Goal: Transaction & Acquisition: Purchase product/service

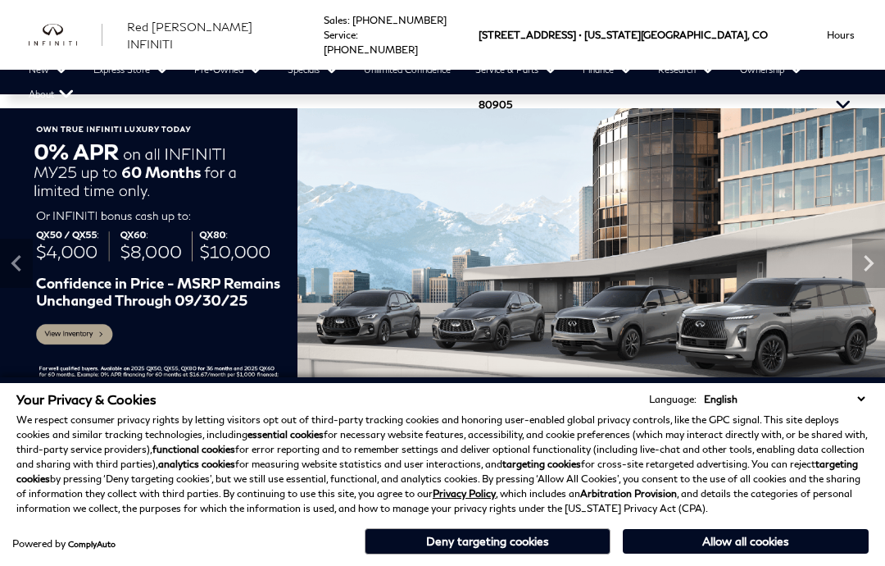
click at [537, 544] on button "Deny targeting cookies" at bounding box center [488, 541] width 246 height 26
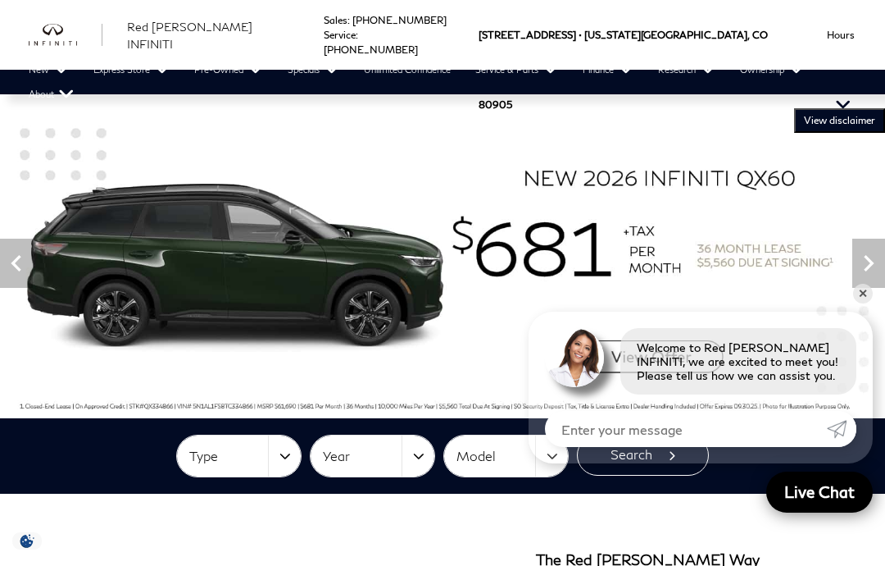
click at [278, 469] on button "Type" at bounding box center [239, 455] width 124 height 41
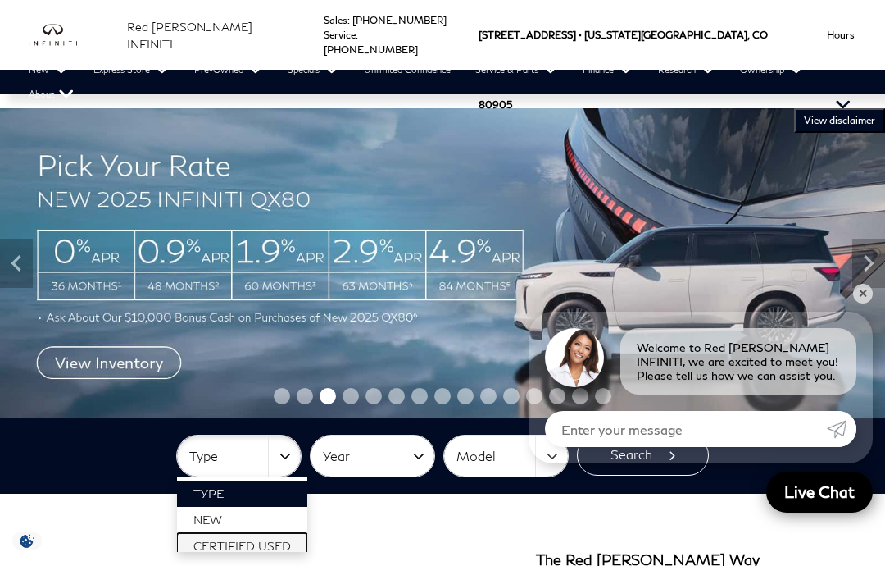
click at [268, 547] on span "Certified Used" at bounding box center [242, 546] width 98 height 14
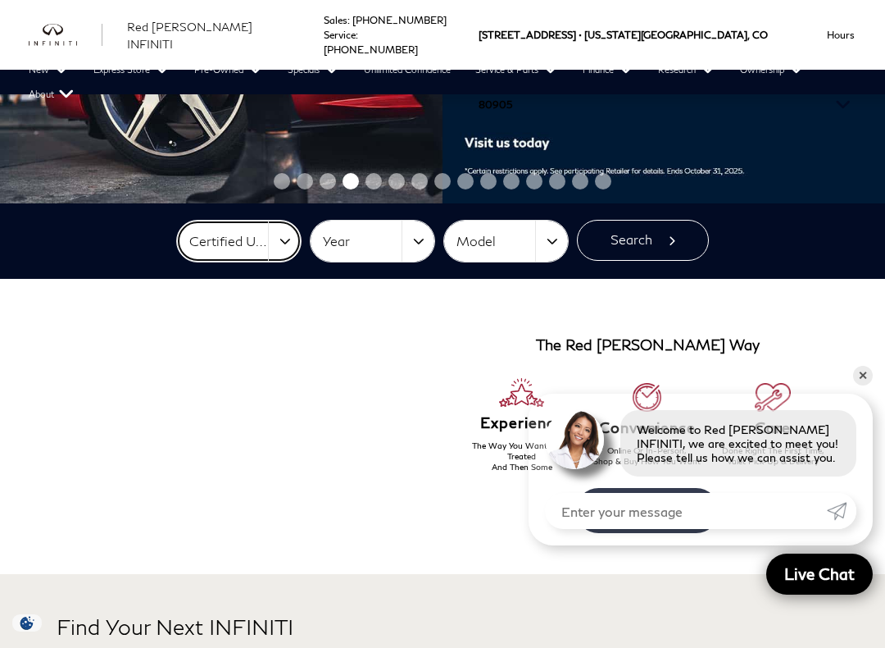
scroll to position [216, 0]
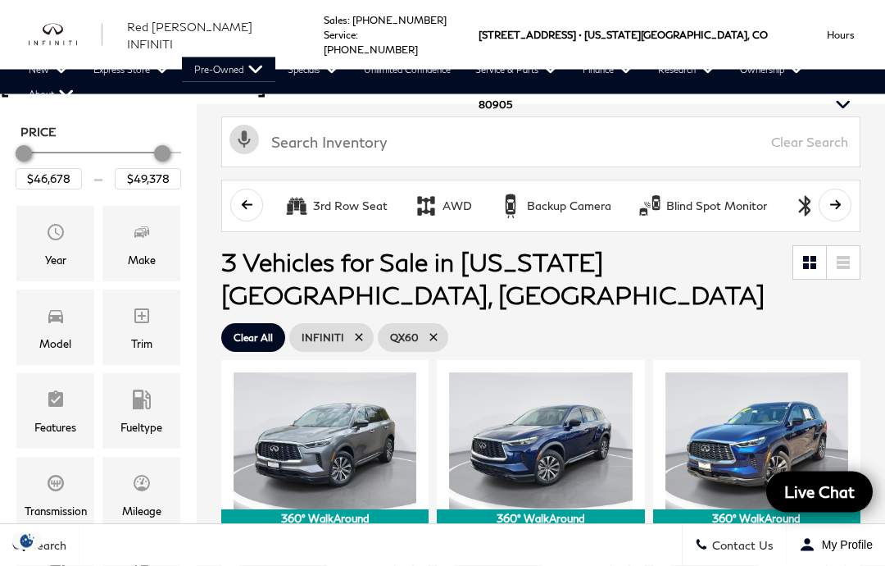
scroll to position [178, 0]
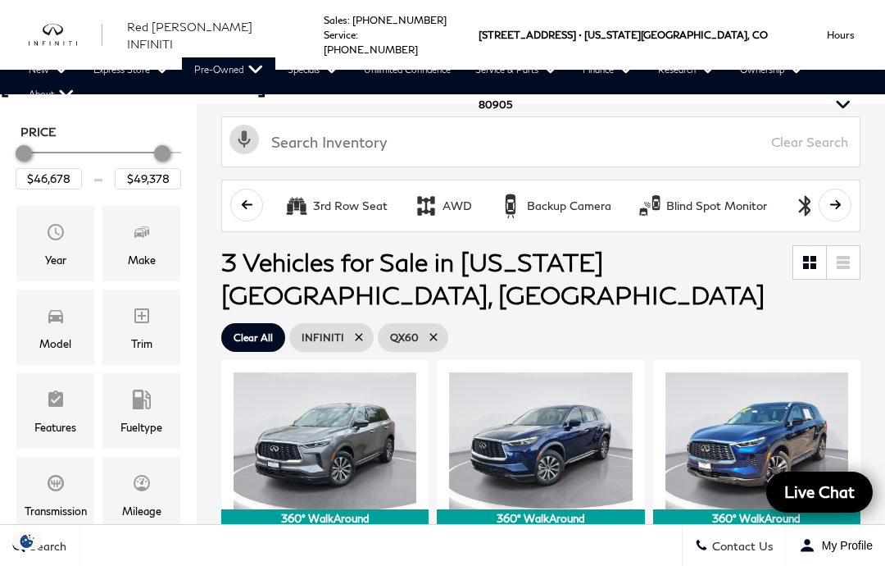
click at [58, 310] on icon "Model" at bounding box center [55, 316] width 15 height 13
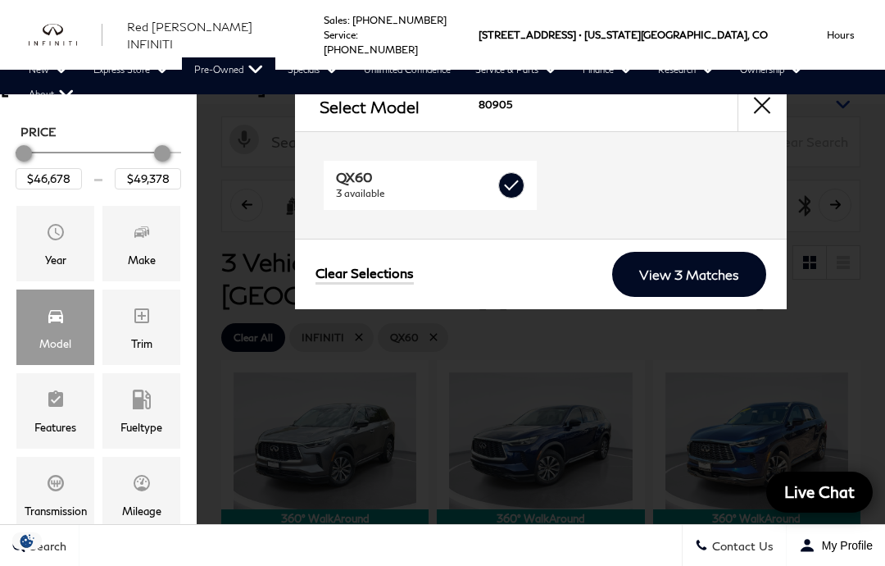
click at [764, 112] on button "close" at bounding box center [762, 106] width 49 height 49
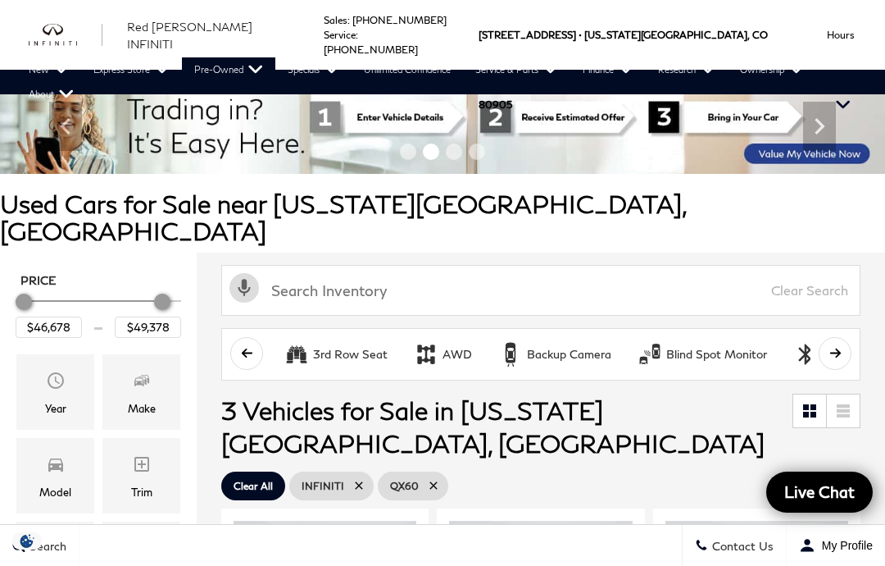
scroll to position [0, 0]
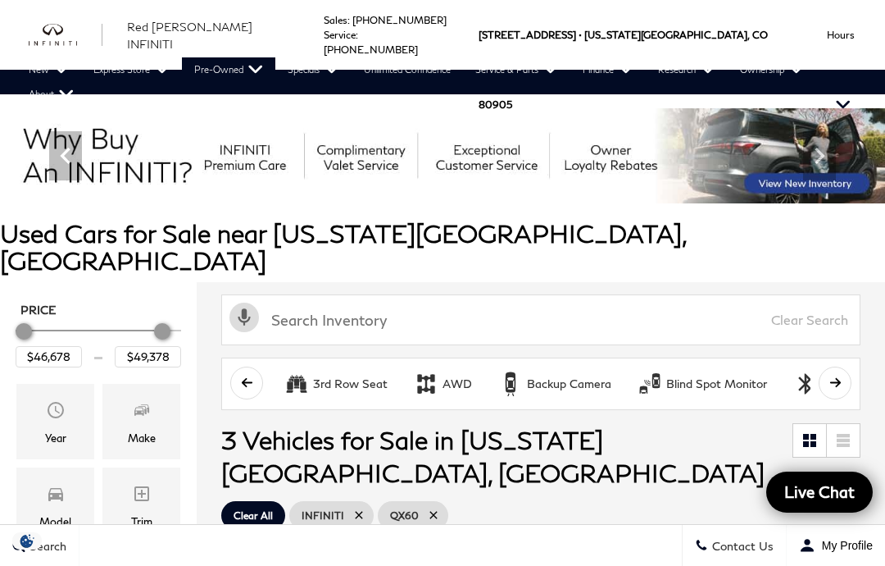
click at [0, 0] on link "View Used INFINITI Inventory" at bounding box center [0, 0] width 0 height 0
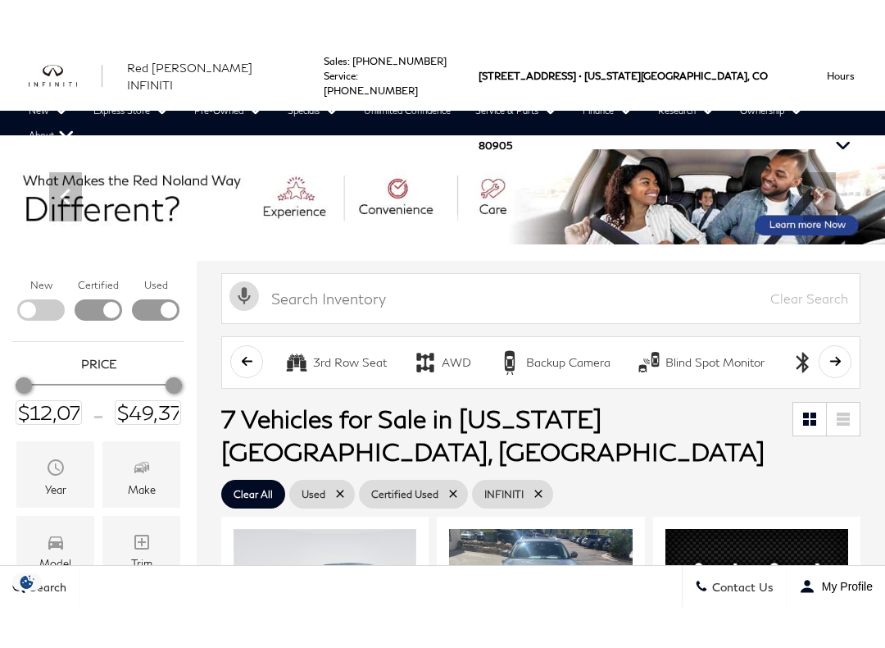
scroll to position [361, 0]
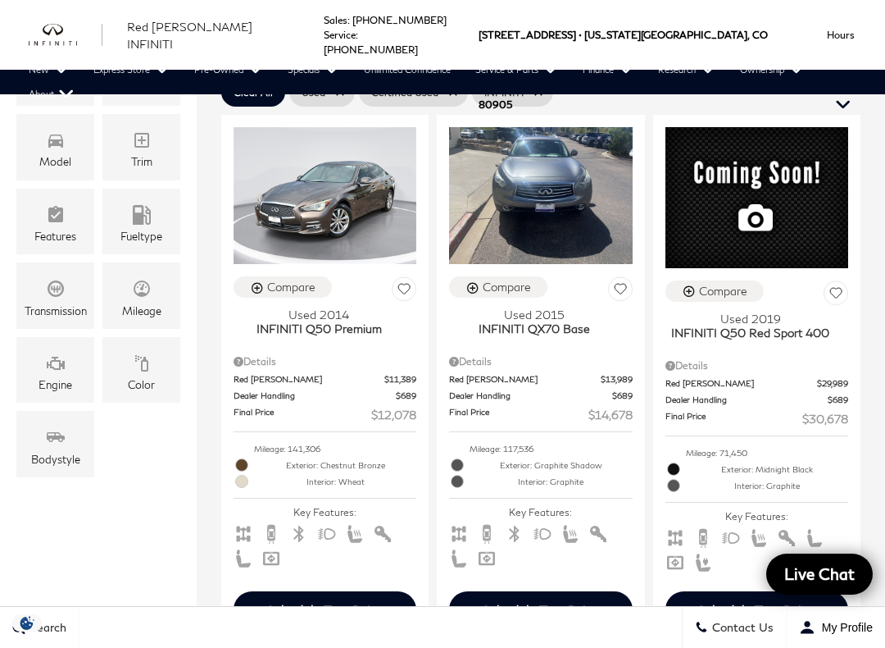
click at [57, 148] on icon "Model" at bounding box center [55, 140] width 15 height 13
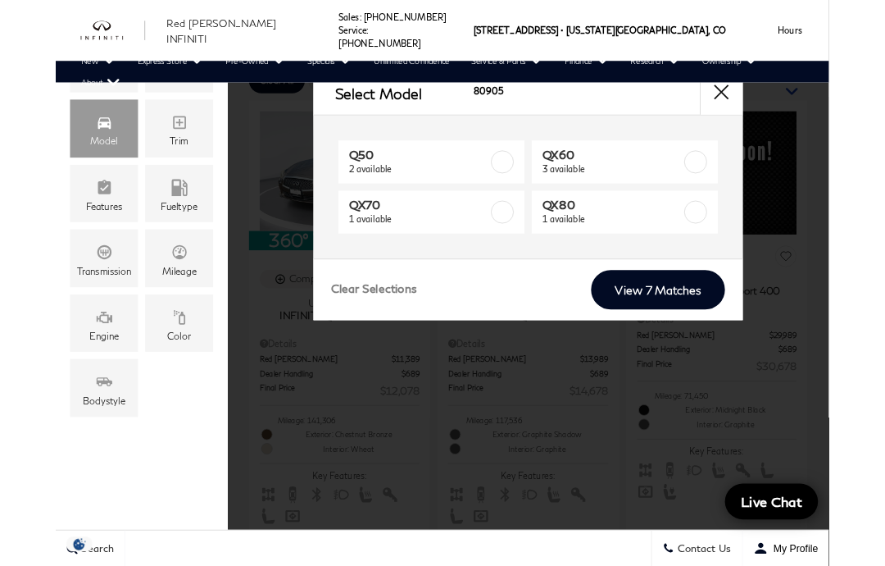
scroll to position [322, 0]
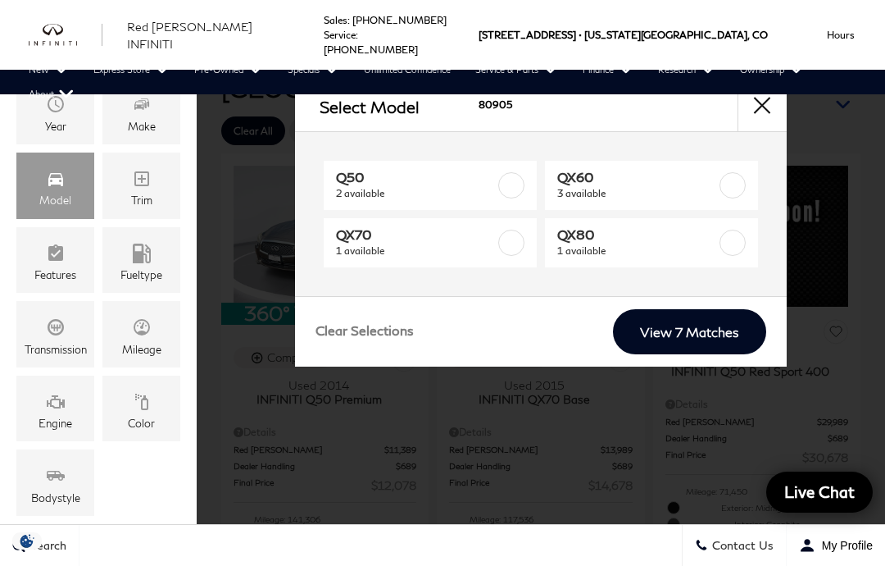
click at [653, 251] on span "1 available" at bounding box center [638, 251] width 161 height 16
type input "$35,378"
checkbox input "true"
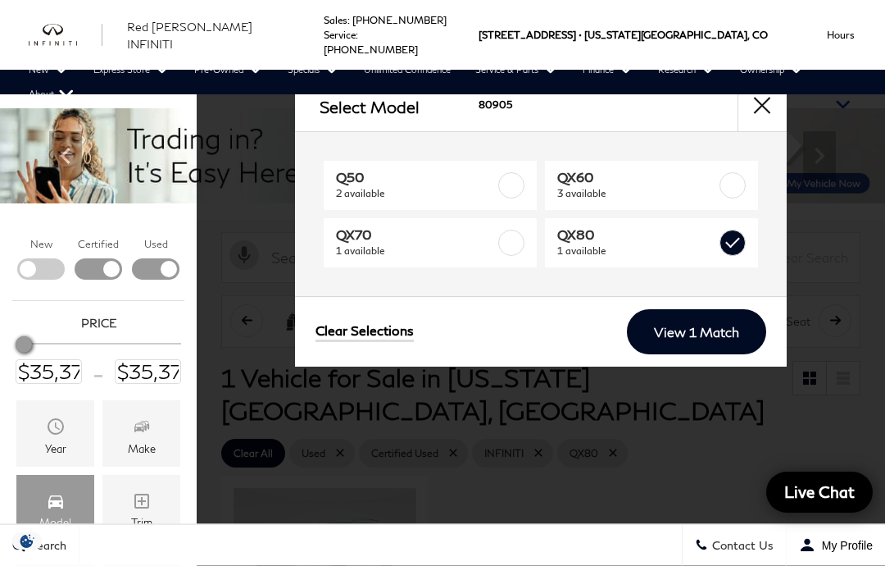
click at [706, 337] on link "View 1 Match" at bounding box center [696, 331] width 139 height 45
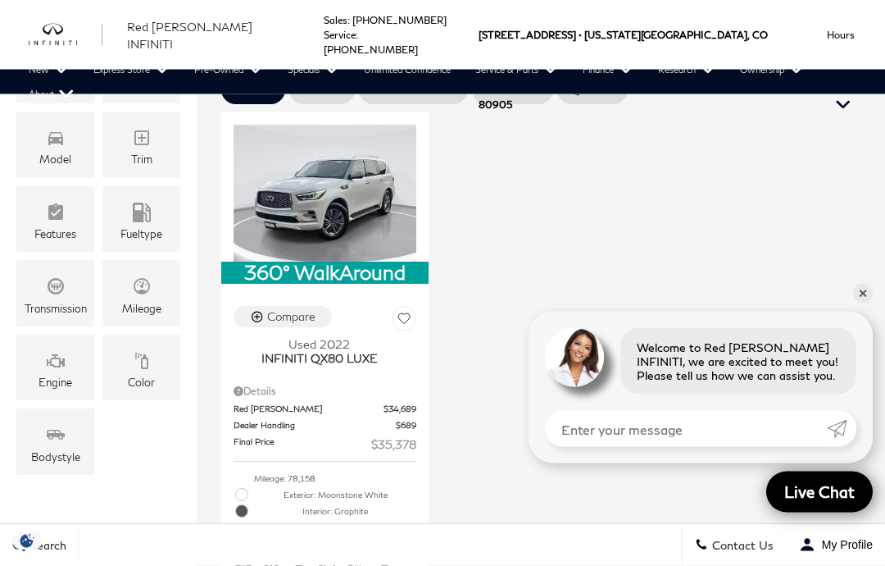
scroll to position [363, 0]
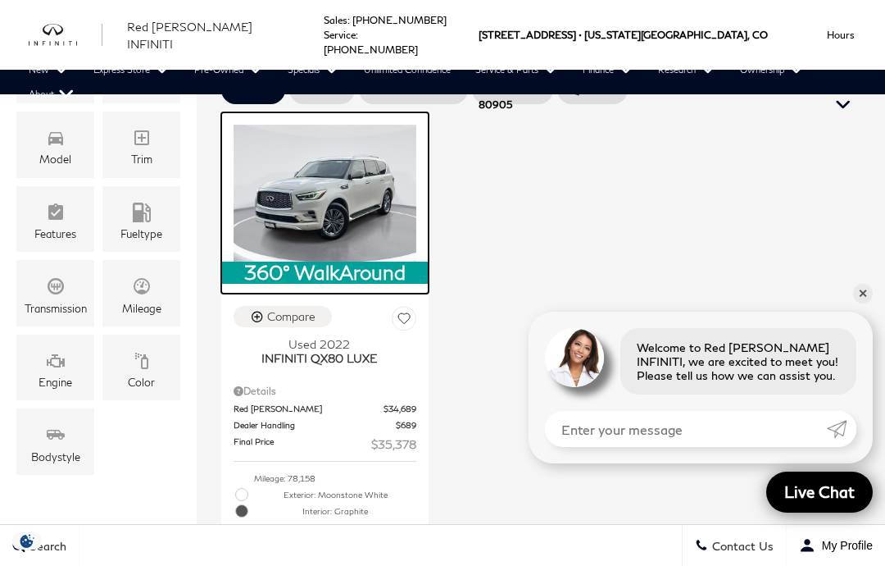
click at [345, 161] on img at bounding box center [325, 193] width 183 height 137
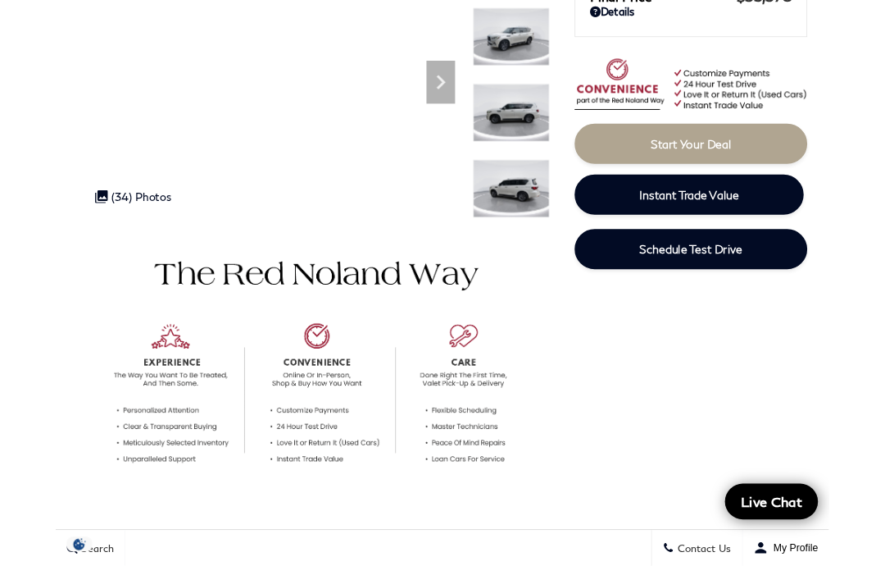
scroll to position [15, 0]
